Goal: Information Seeking & Learning: Learn about a topic

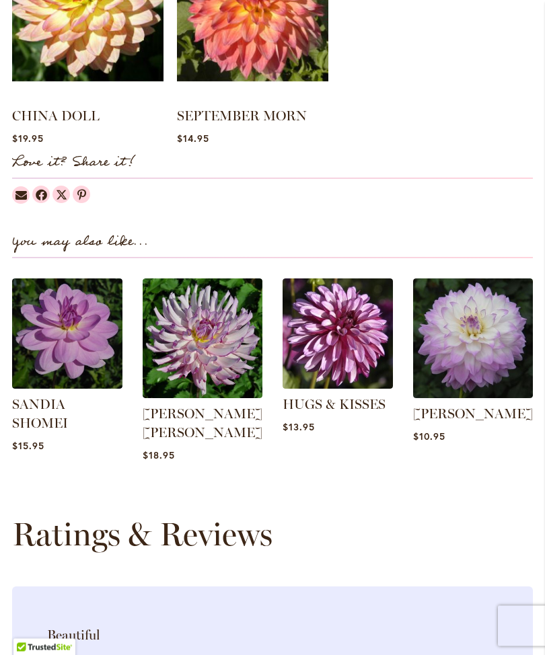
scroll to position [1358, 0]
click at [464, 422] on link "MIKAYLA MIRANDA" at bounding box center [473, 413] width 120 height 16
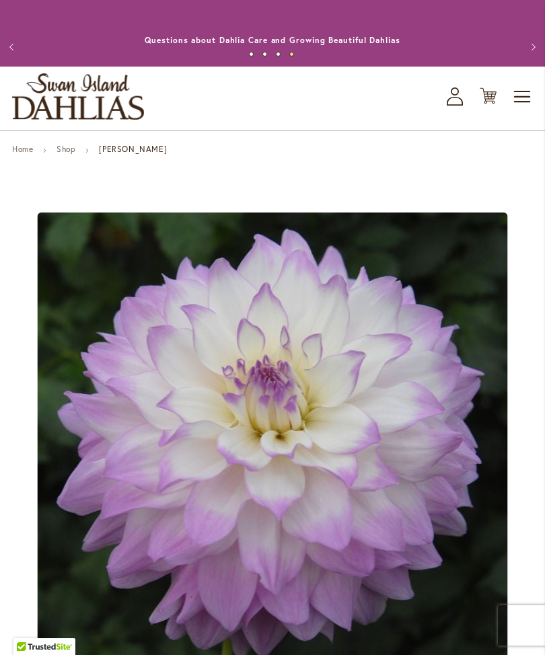
click at [522, 110] on span "Toggle Nav" at bounding box center [522, 96] width 20 height 27
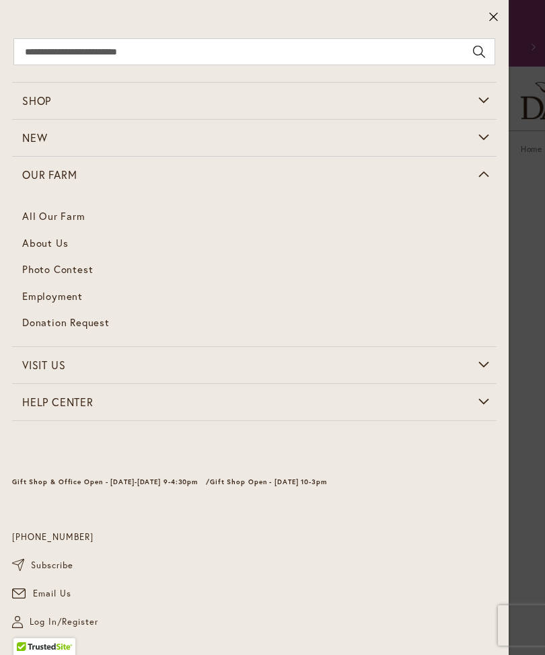
click at [59, 247] on span "About Us" at bounding box center [45, 242] width 46 height 13
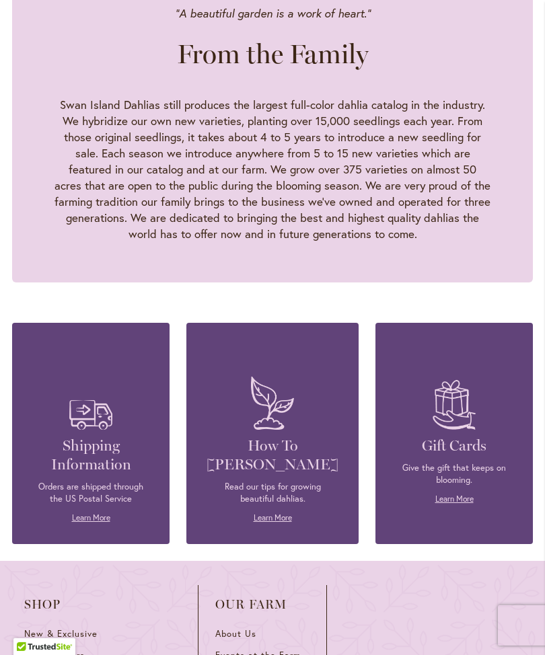
scroll to position [1465, 0]
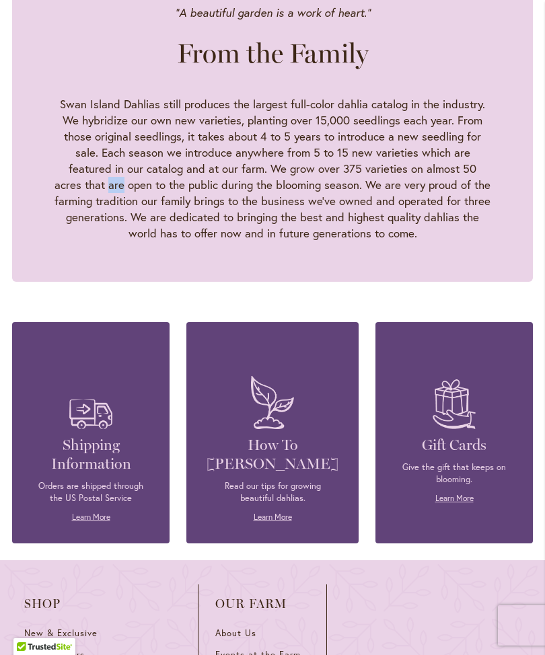
click at [470, 169] on div ""A beautiful garden is a work of heart." From the Family Swan Island Dahlias st…" at bounding box center [272, 122] width 520 height 317
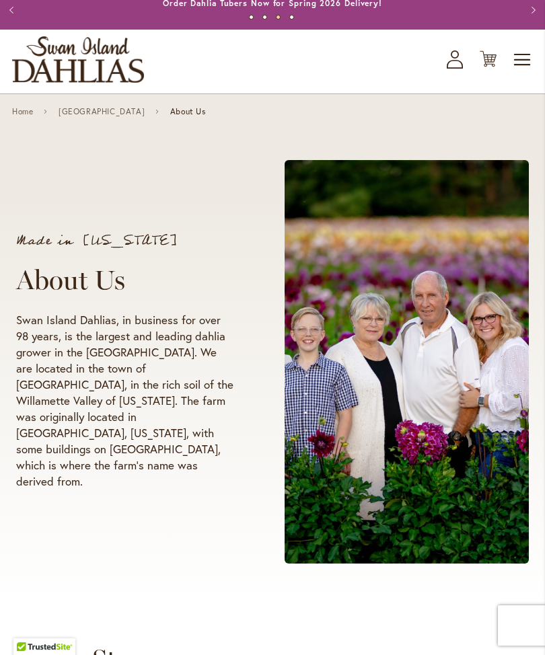
scroll to position [0, 0]
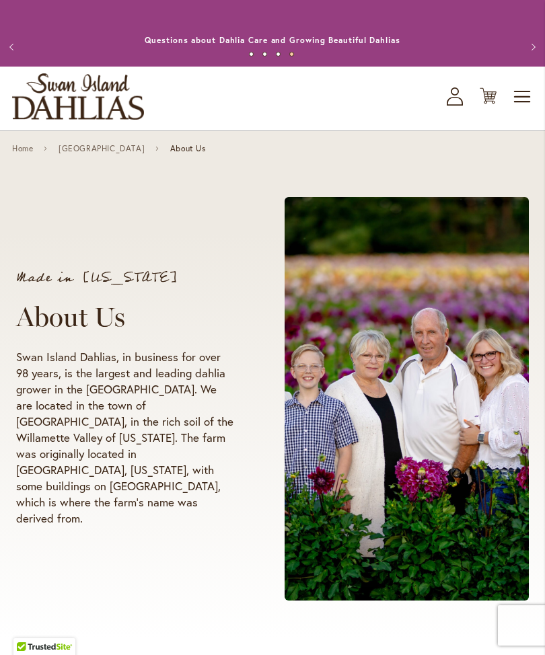
click at [522, 110] on span "Toggle Nav" at bounding box center [522, 96] width 20 height 27
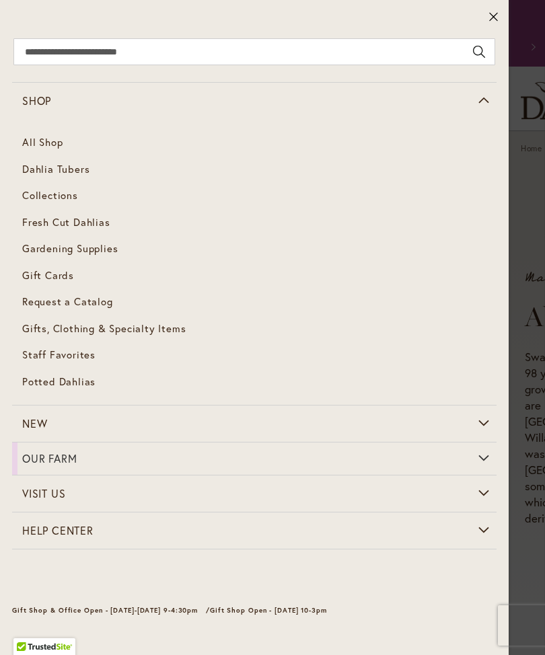
click at [81, 172] on span "Dahlia Tubers" at bounding box center [55, 168] width 67 height 13
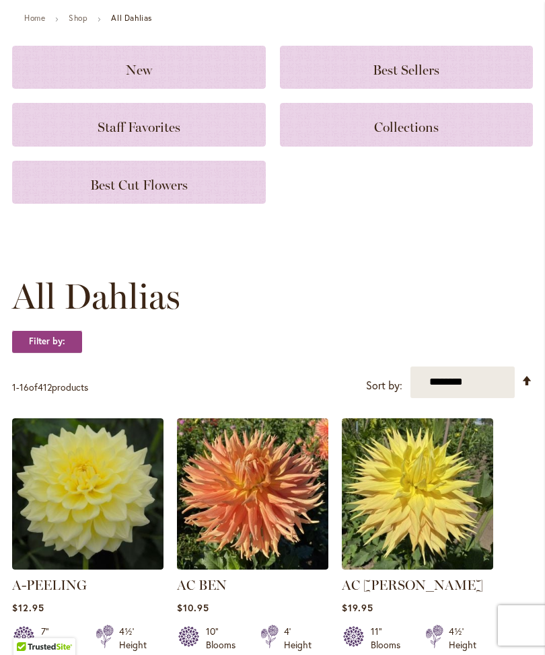
scroll to position [132, 0]
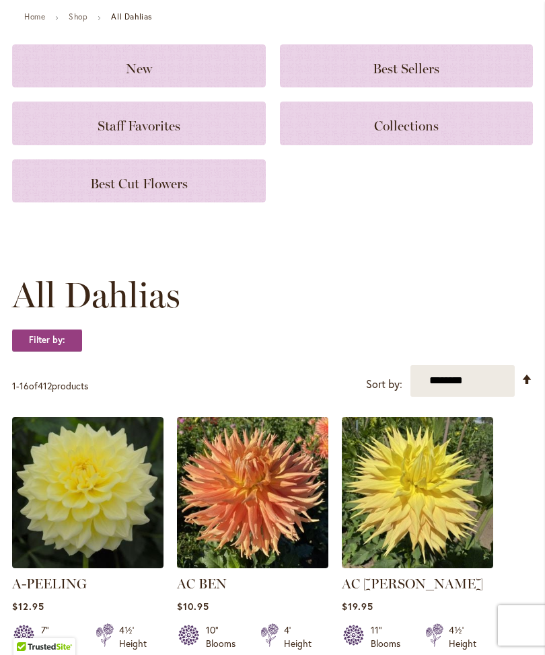
click at [473, 391] on select "**********" at bounding box center [462, 381] width 104 height 32
select select "****"
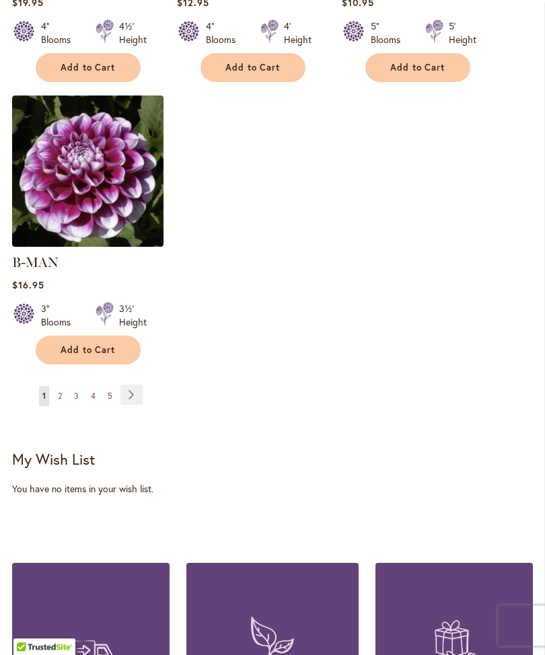
scroll to position [1885, 0]
click at [130, 390] on link "Page Next" at bounding box center [131, 395] width 22 height 20
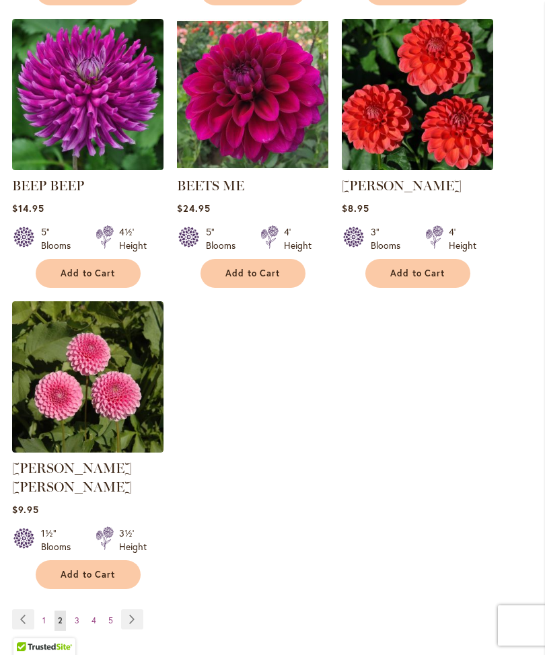
scroll to position [1660, 0]
click at [132, 612] on link "Page Next" at bounding box center [132, 619] width 22 height 20
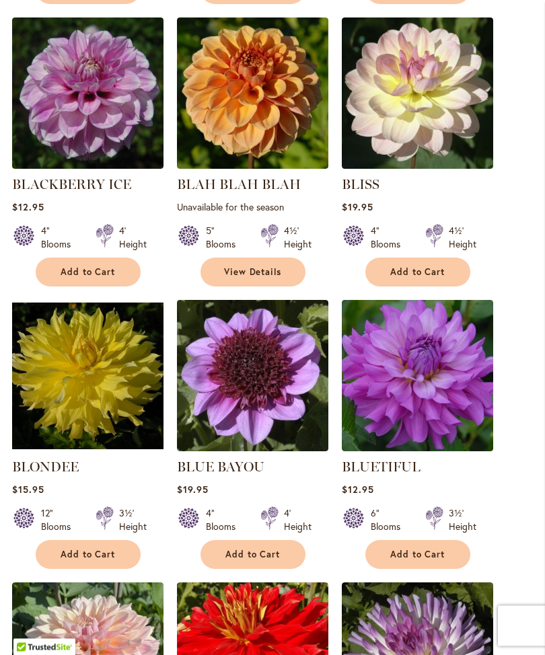
scroll to position [814, 0]
click at [358, 192] on link "BLISS" at bounding box center [361, 184] width 38 height 16
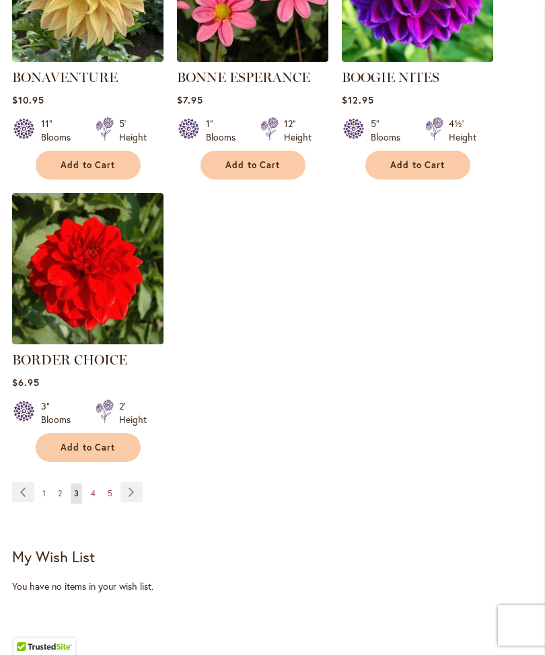
scroll to position [1771, 0]
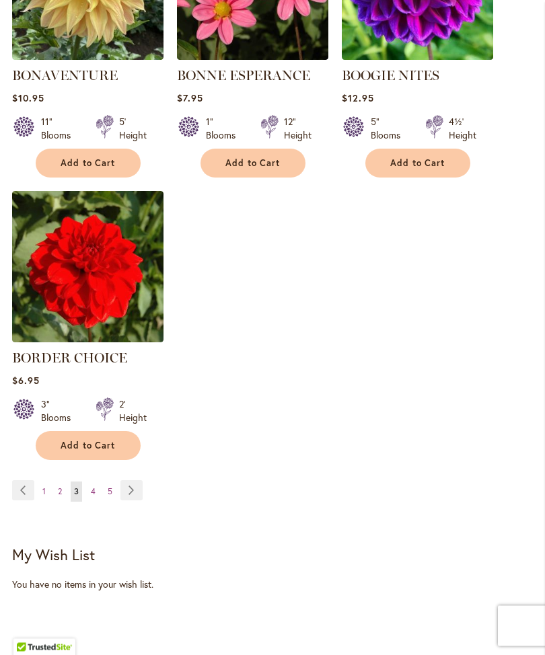
click at [96, 502] on link "Page 4" at bounding box center [92, 491] width 11 height 20
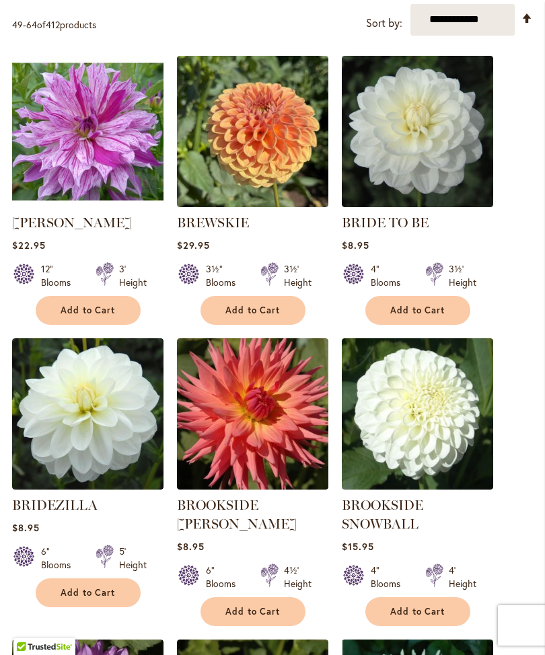
scroll to position [494, 0]
click at [76, 513] on link "BRIDEZILLA" at bounding box center [54, 505] width 85 height 16
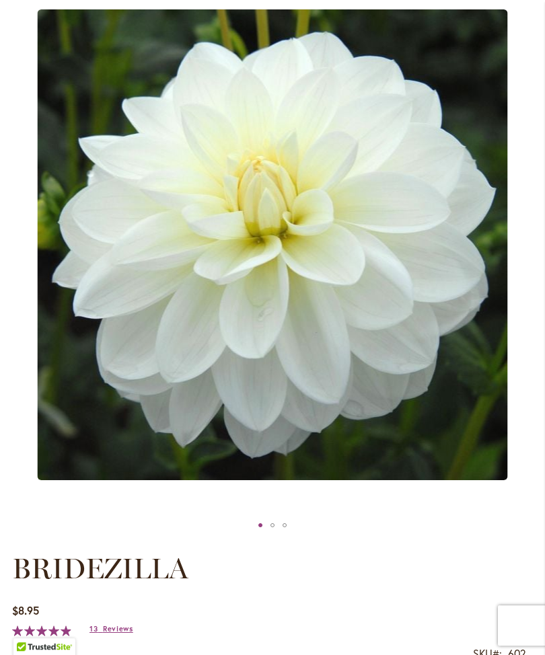
scroll to position [203, 0]
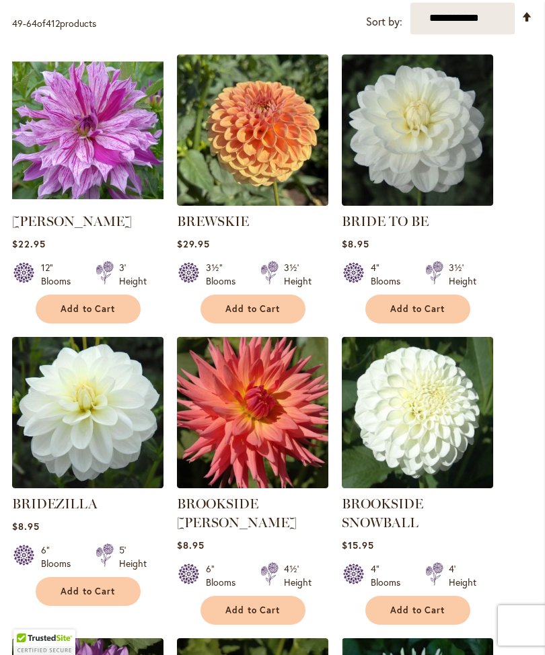
scroll to position [495, 0]
click at [413, 229] on link "BRIDE TO BE" at bounding box center [385, 221] width 87 height 16
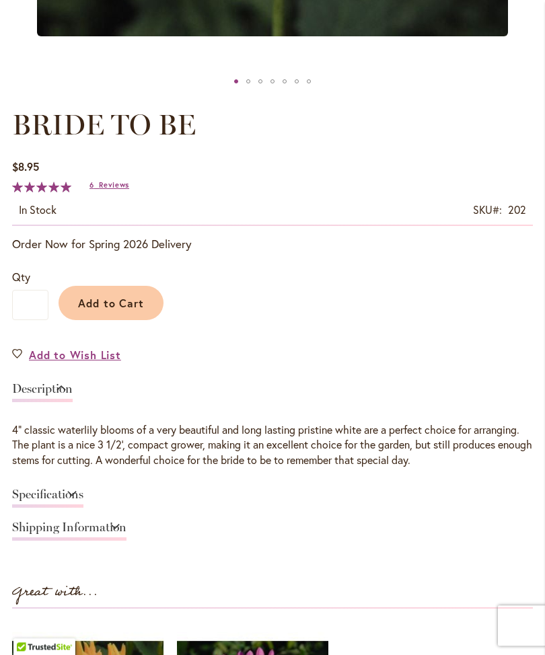
scroll to position [647, 0]
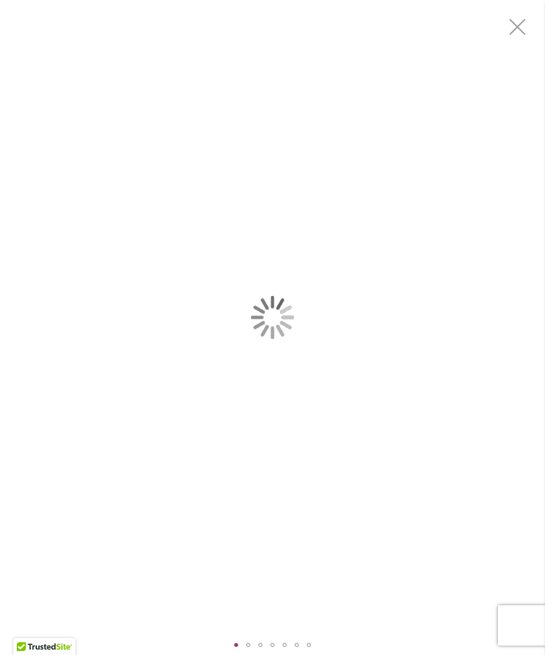
scroll to position [0, 0]
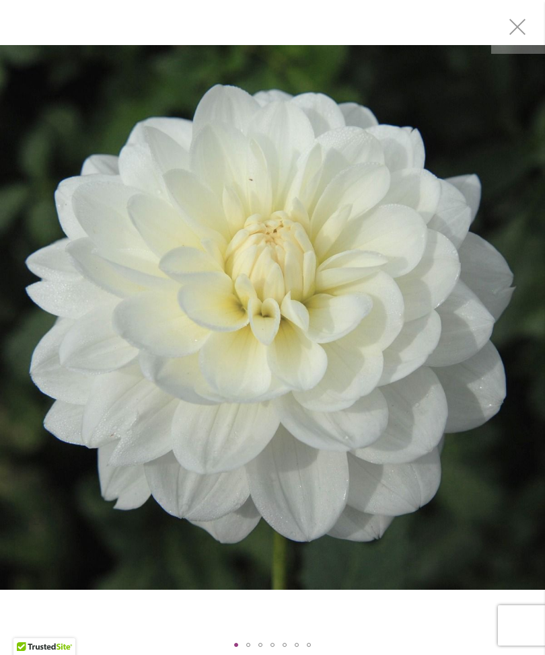
click at [493, 160] on img "BRIDE TO BE" at bounding box center [272, 317] width 545 height 545
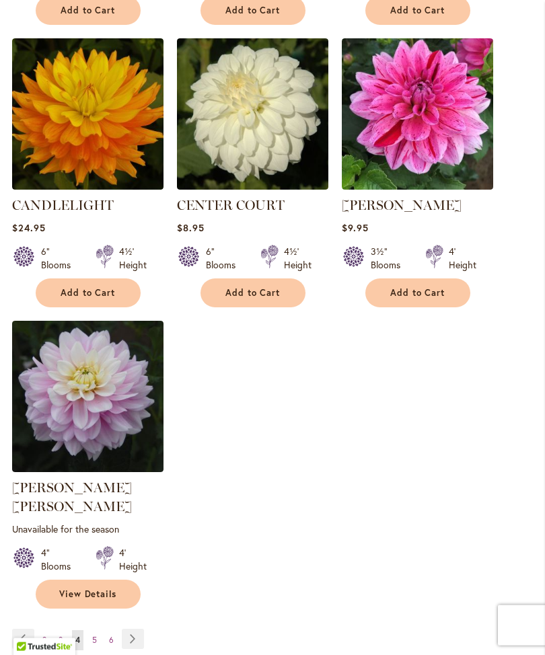
scroll to position [1660, 0]
click at [128, 629] on link "Page Next" at bounding box center [133, 639] width 22 height 20
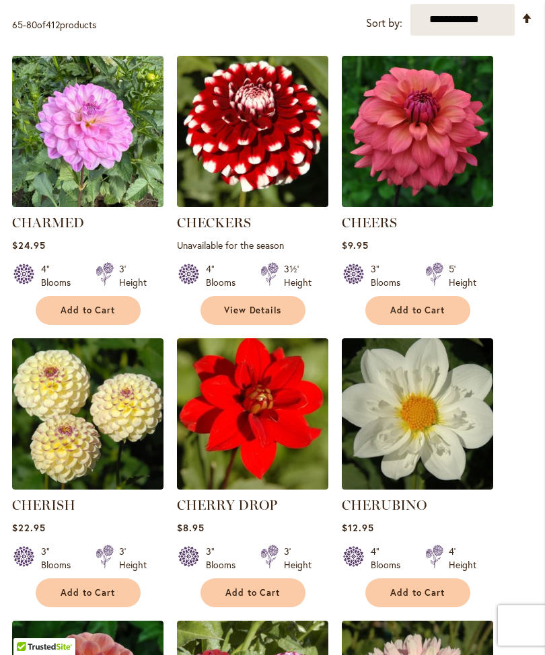
scroll to position [494, 0]
click at [56, 231] on link "CHARMED" at bounding box center [48, 223] width 72 height 16
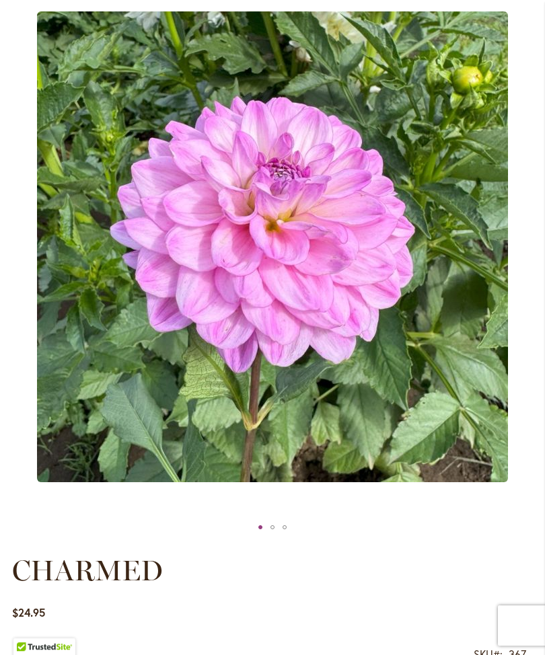
scroll to position [200, 0]
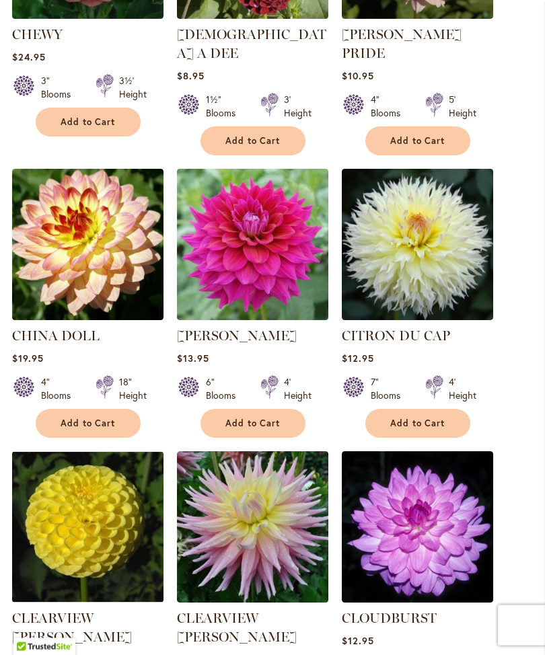
scroll to position [1247, 0]
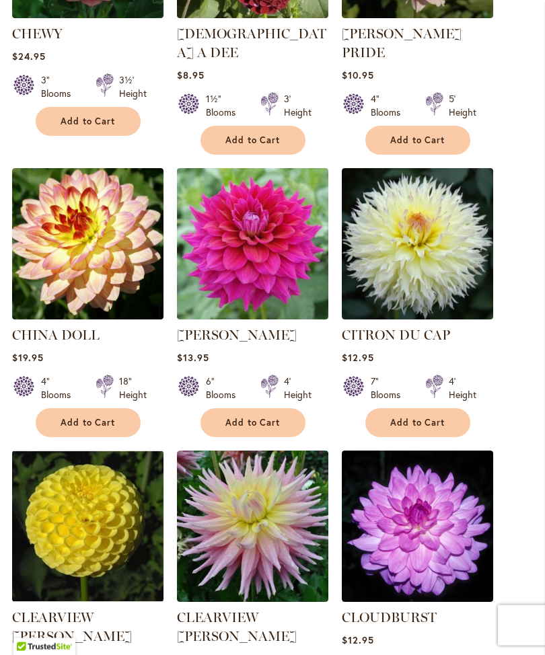
click at [79, 327] on link "CHINA DOLL" at bounding box center [55, 335] width 87 height 16
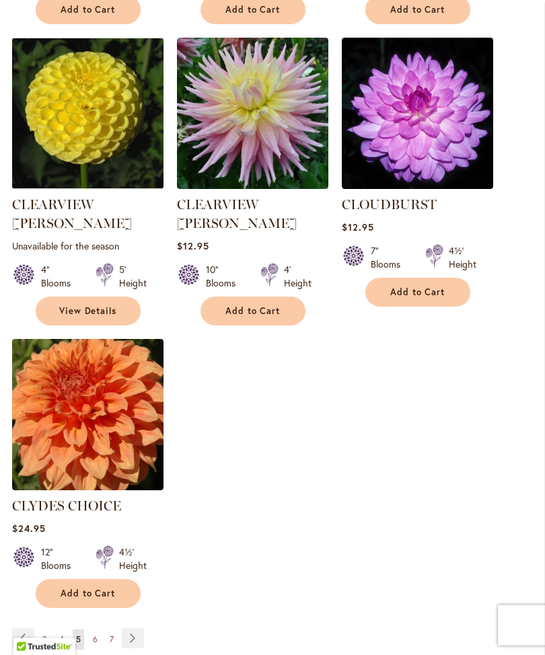
scroll to position [1660, 0]
click at [133, 628] on link "Page Next" at bounding box center [133, 638] width 22 height 20
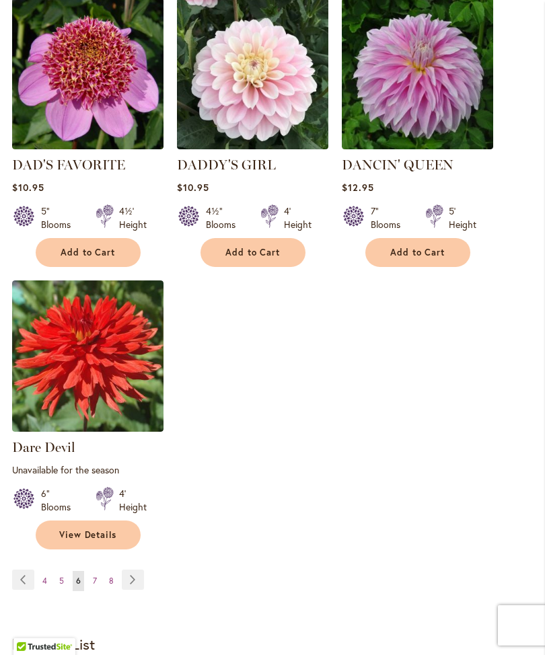
scroll to position [1733, 0]
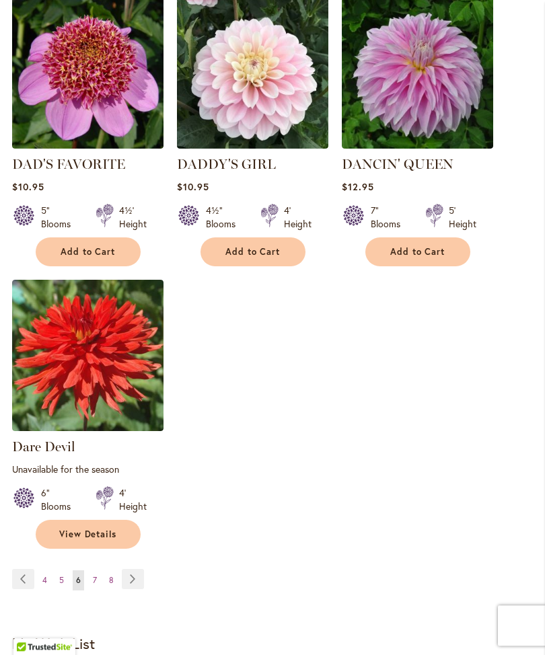
click at [142, 571] on link "Page Next" at bounding box center [133, 579] width 22 height 20
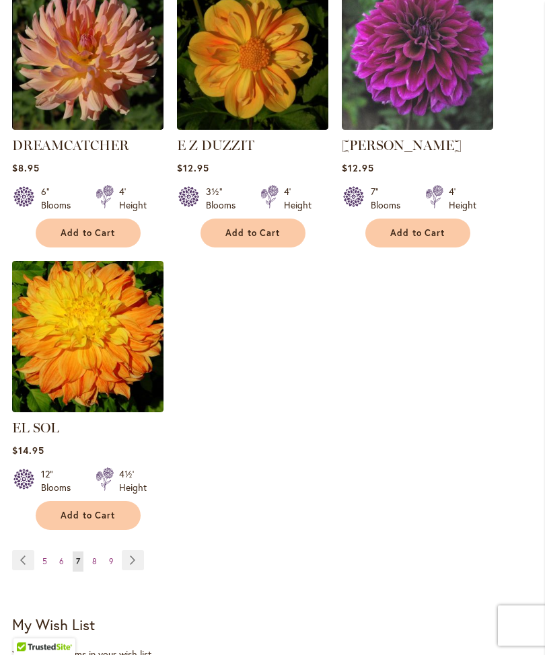
scroll to position [1719, 0]
click at [138, 551] on link "Page Next" at bounding box center [133, 560] width 22 height 20
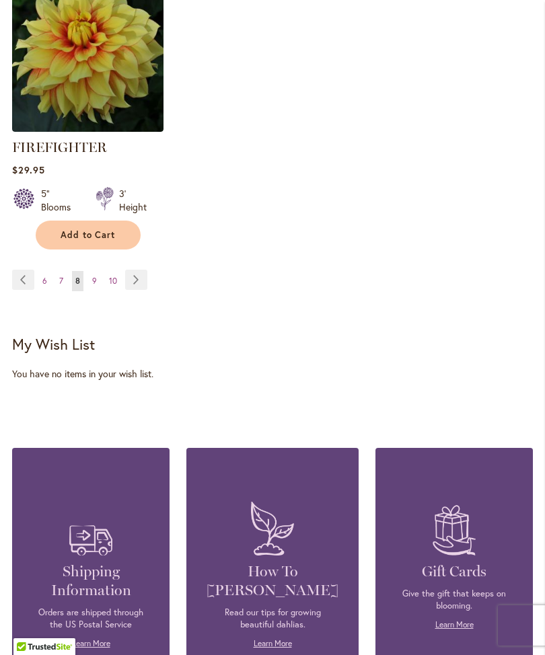
scroll to position [2043, 0]
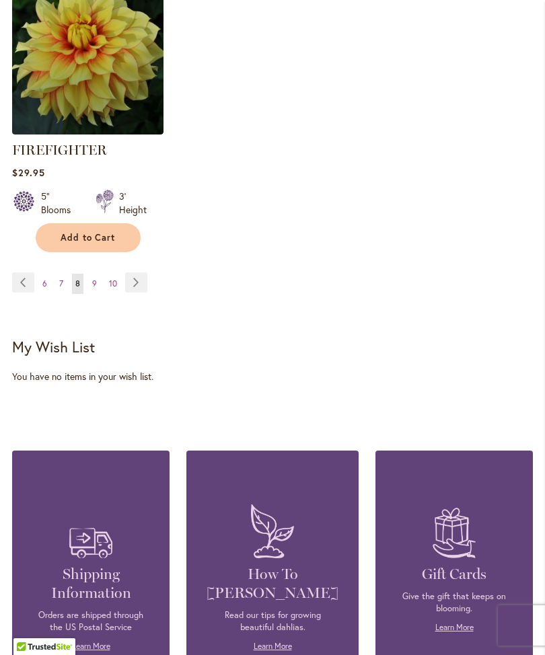
click at [135, 293] on link "Page Next" at bounding box center [136, 282] width 22 height 20
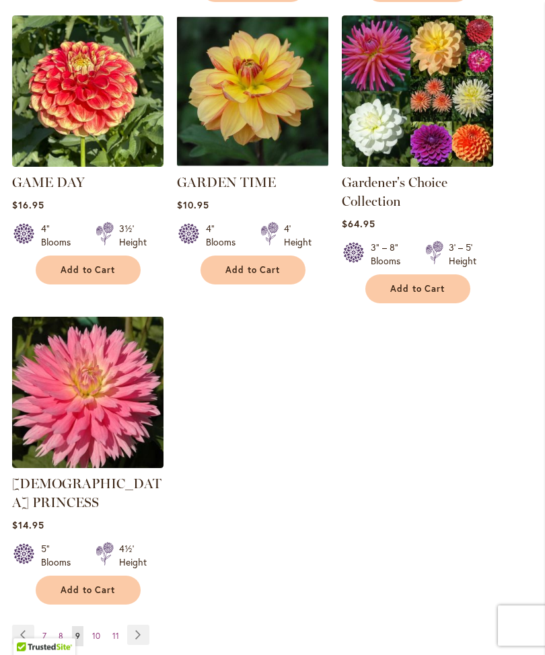
scroll to position [1720, 0]
click at [138, 625] on link "Page Next" at bounding box center [138, 635] width 22 height 20
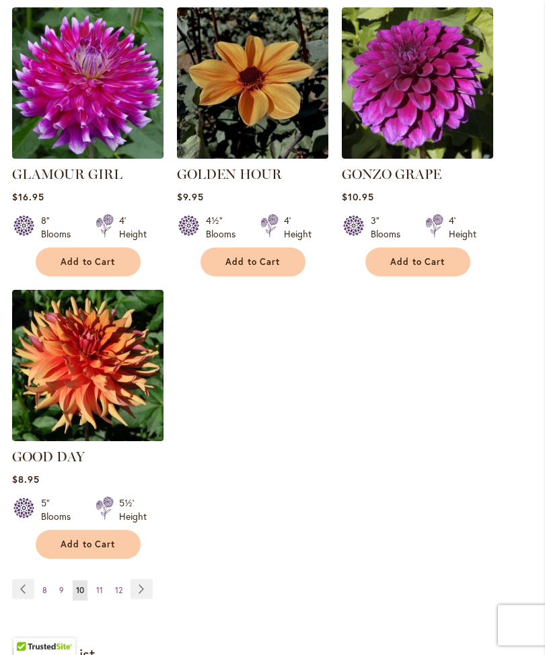
scroll to position [1691, 0]
click at [142, 582] on link "Page Next" at bounding box center [141, 589] width 22 height 20
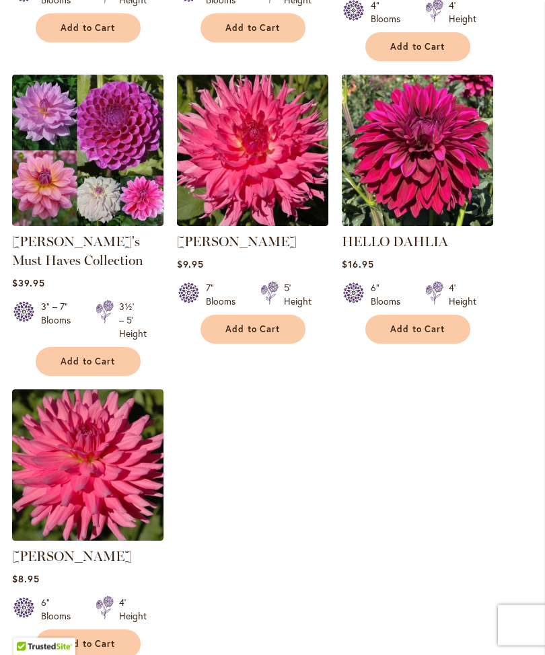
scroll to position [1642, 0]
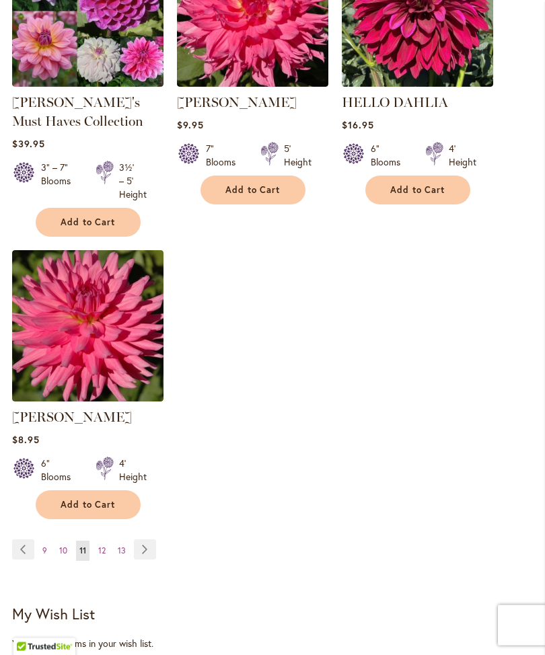
scroll to position [1781, 0]
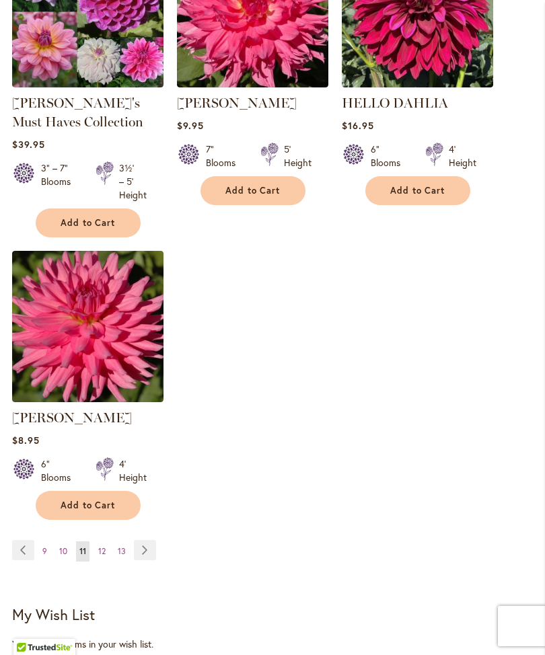
click at [147, 548] on link "Page Next" at bounding box center [145, 549] width 22 height 20
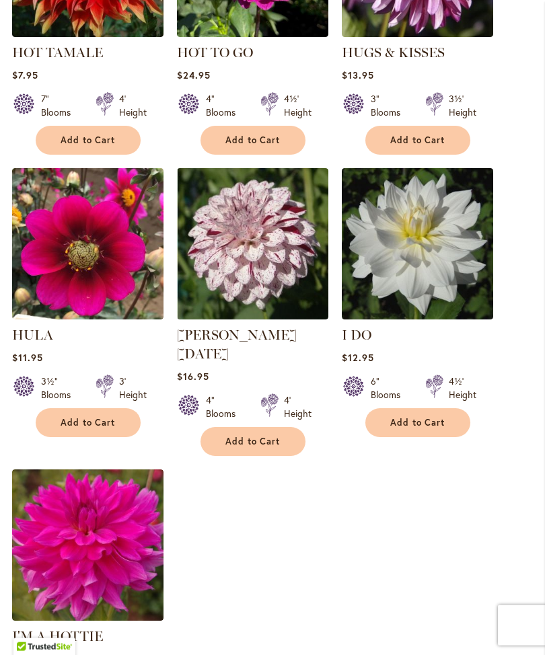
scroll to position [1532, 0]
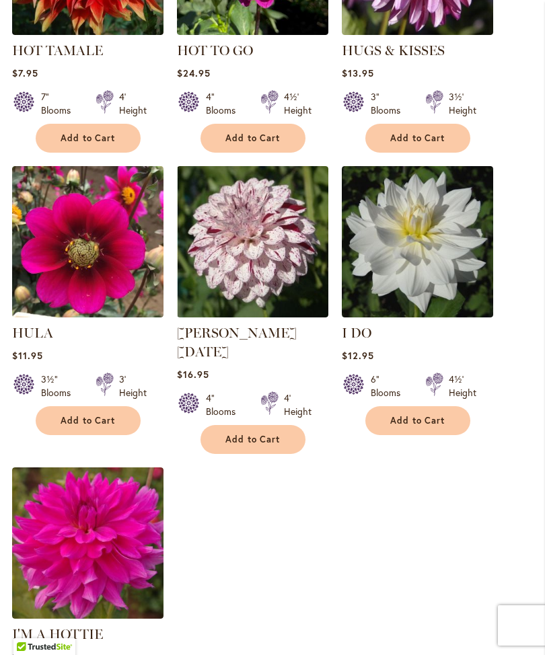
click at [369, 341] on link "I DO" at bounding box center [357, 333] width 30 height 16
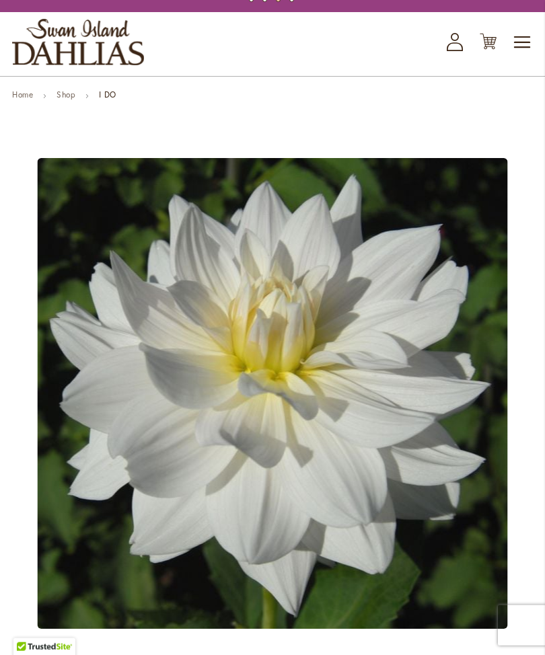
scroll to position [42, 0]
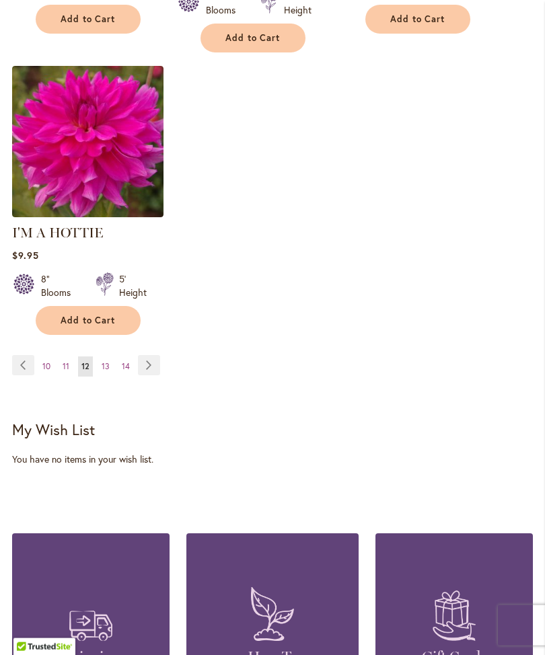
scroll to position [1933, 0]
click at [158, 355] on link "Page Next" at bounding box center [149, 365] width 22 height 20
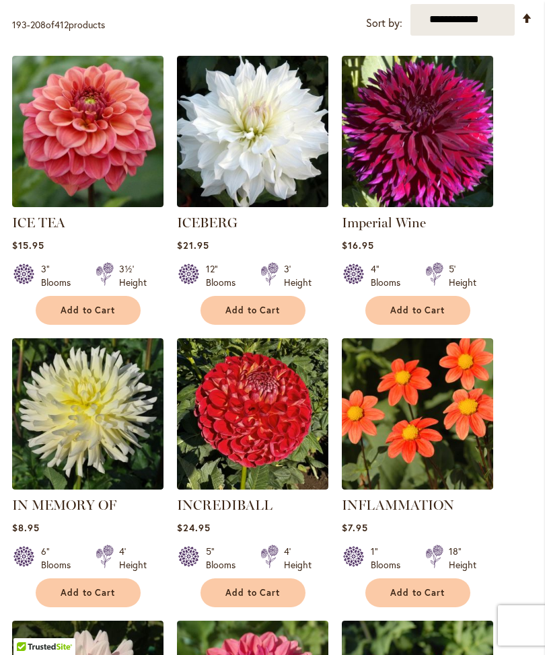
scroll to position [494, 0]
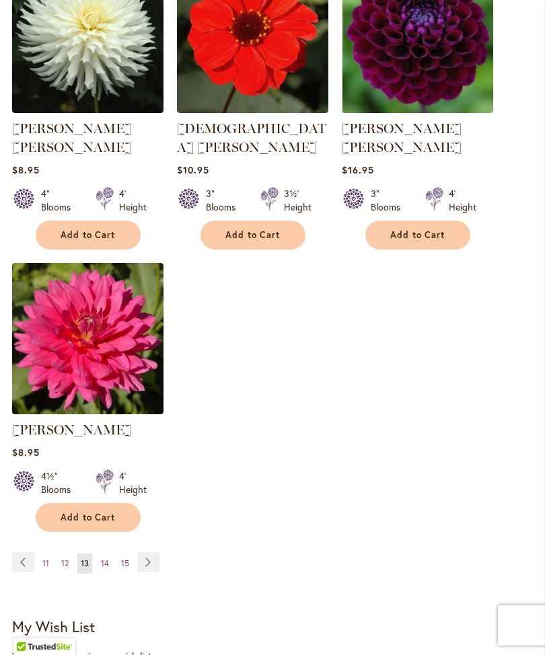
click at [167, 557] on div "Page Page Previous Page 11 Page 12 You're currently reading page 13 Page 14 Pag…" at bounding box center [272, 571] width 520 height 38
click at [157, 561] on link "Page Next" at bounding box center [148, 562] width 22 height 20
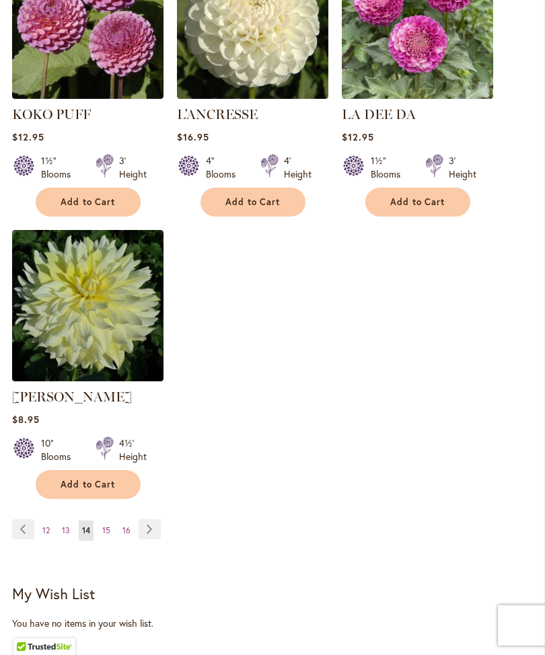
scroll to position [1751, 0]
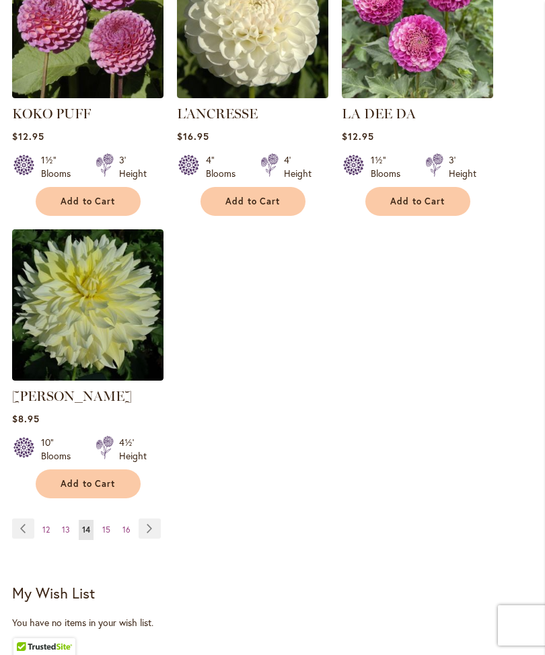
click at [152, 524] on link "Page Next" at bounding box center [150, 528] width 22 height 20
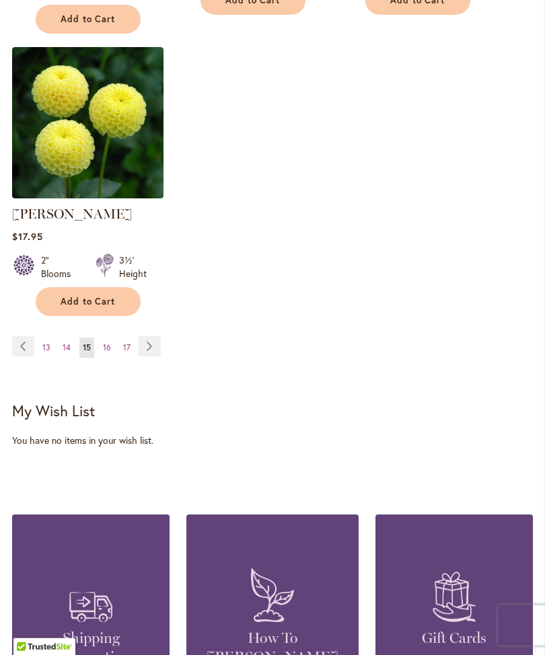
scroll to position [1975, 0]
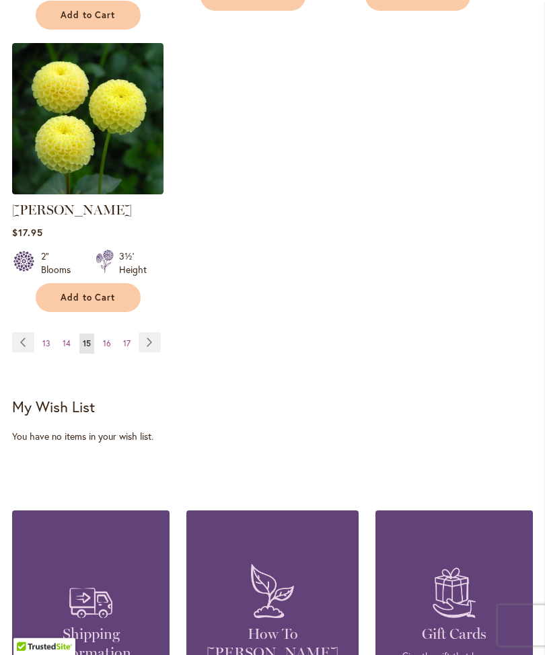
click at [153, 332] on link "Page Next" at bounding box center [150, 342] width 22 height 20
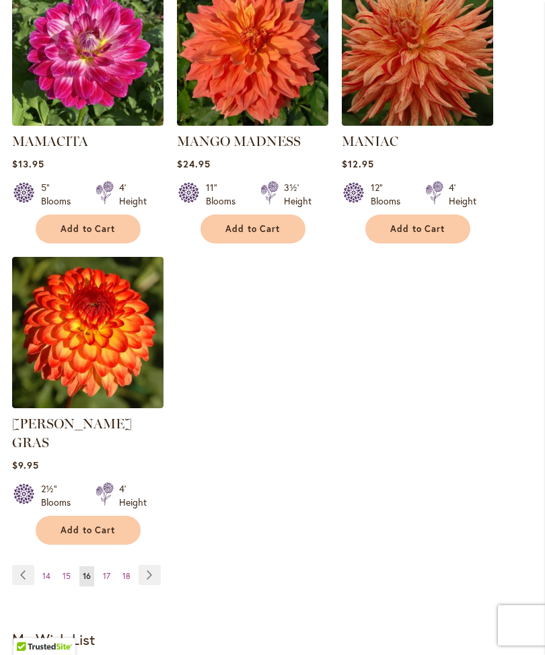
scroll to position [1726, 0]
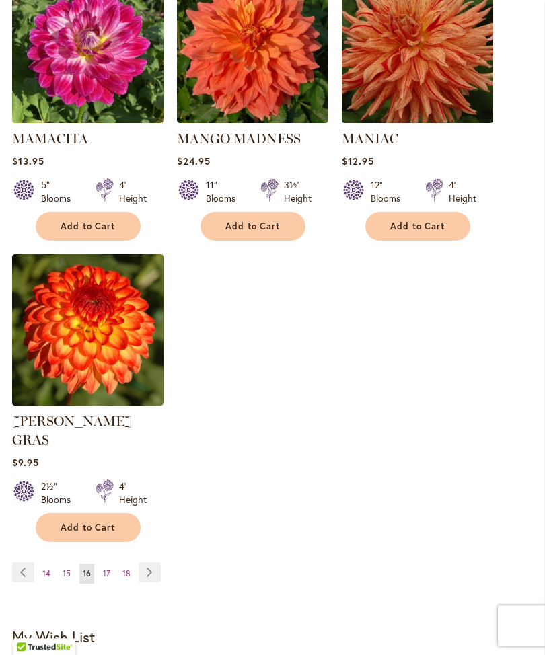
click at [149, 562] on link "Page Next" at bounding box center [150, 572] width 22 height 20
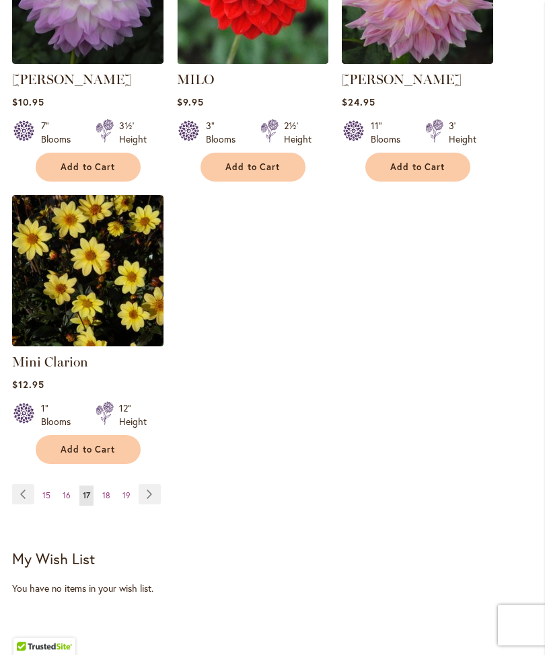
scroll to position [1799, 0]
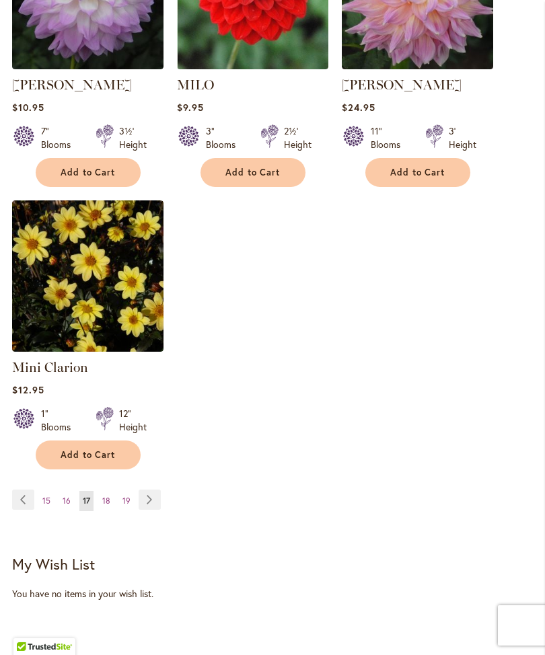
click at [151, 490] on link "Page Next" at bounding box center [150, 500] width 22 height 20
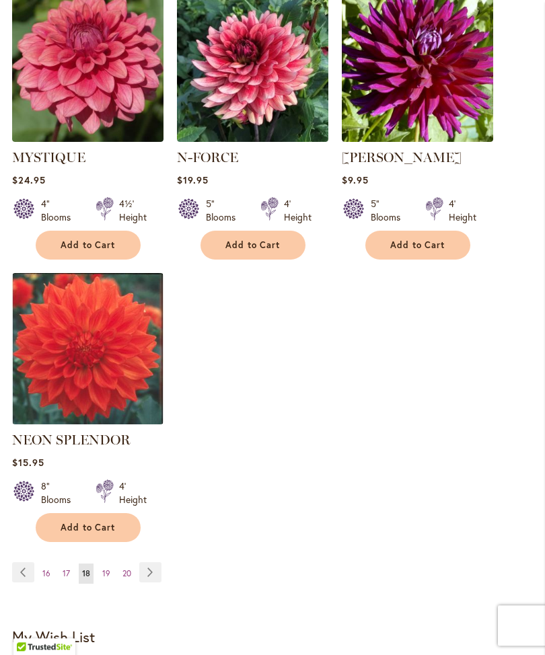
scroll to position [1728, 0]
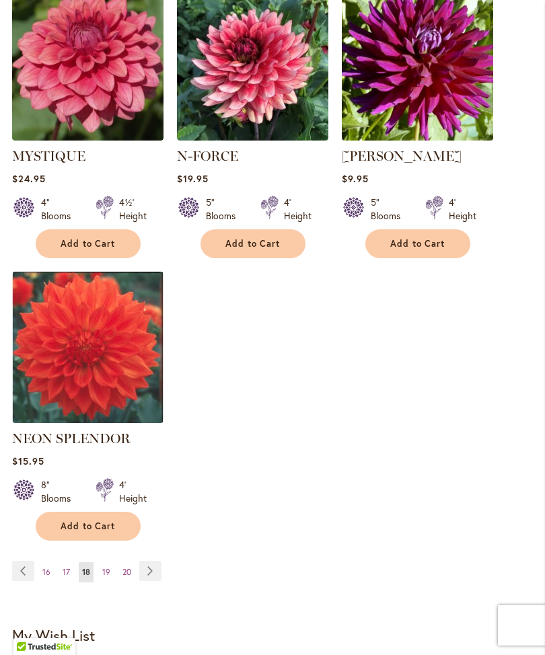
click at [157, 561] on link "Page Next" at bounding box center [150, 571] width 22 height 20
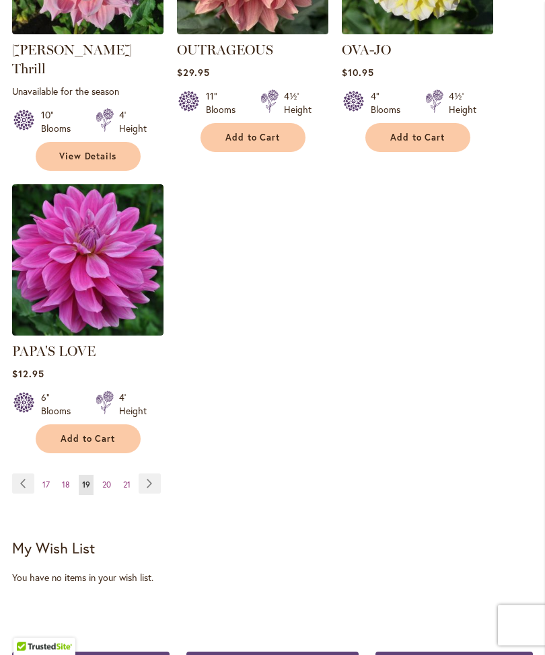
scroll to position [1796, 0]
click at [155, 483] on link "Page Next" at bounding box center [150, 483] width 22 height 20
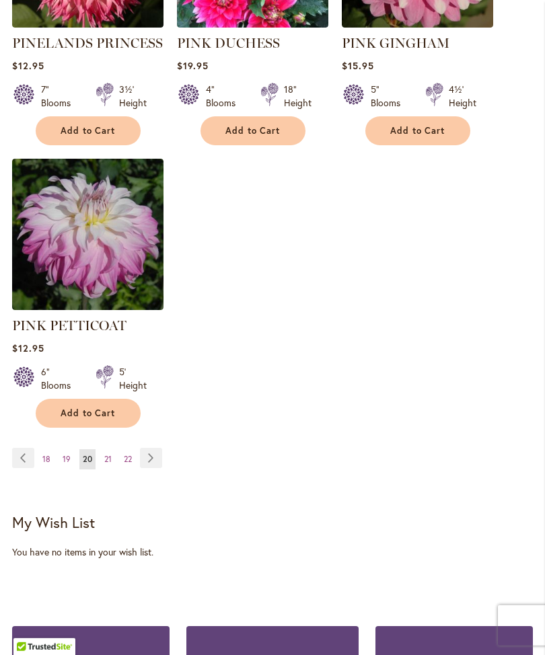
scroll to position [1861, 0]
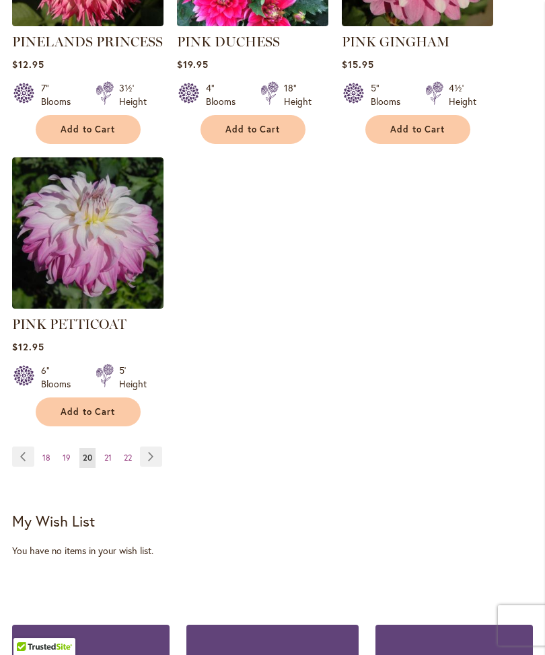
click at [145, 451] on link "Page Next" at bounding box center [151, 457] width 22 height 20
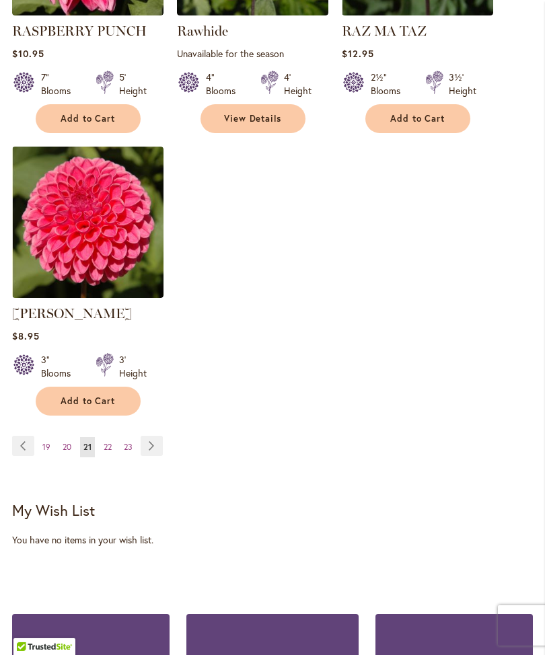
scroll to position [1833, 0]
